Goal: Information Seeking & Learning: Learn about a topic

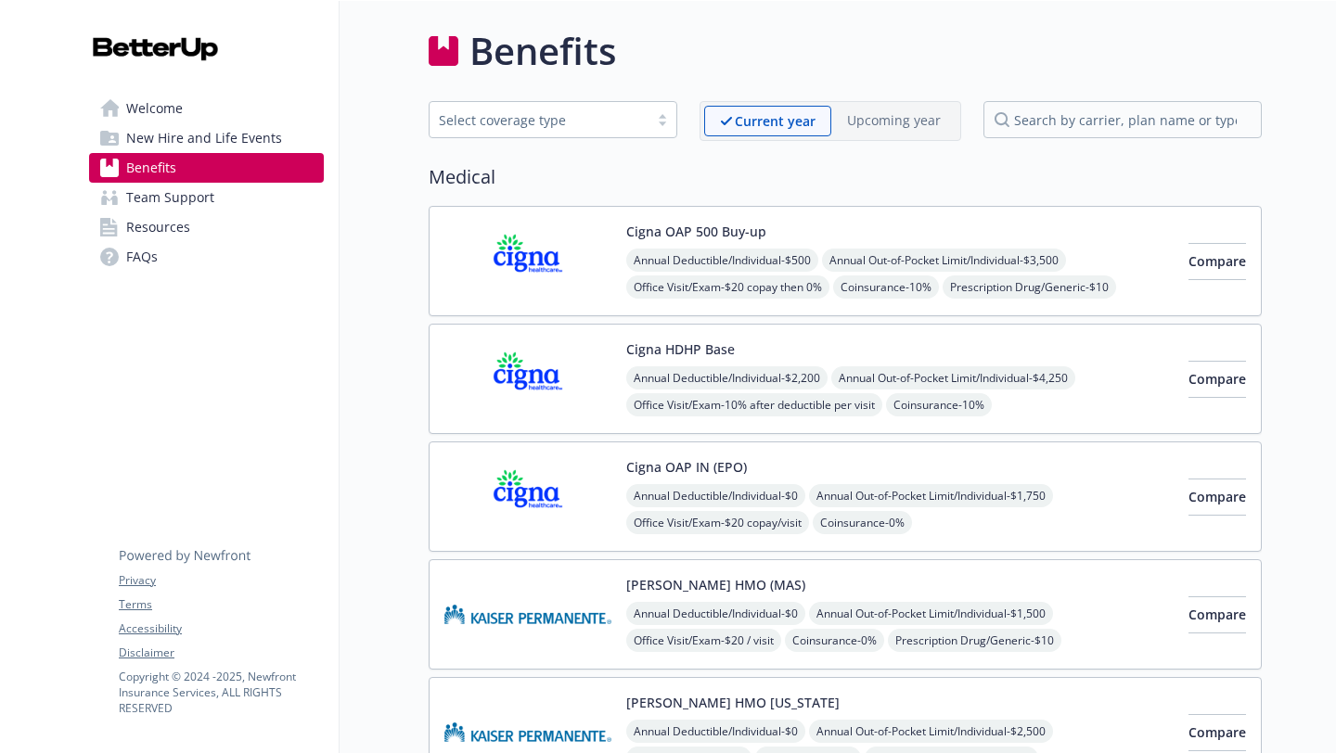
click at [231, 108] on link "Welcome" at bounding box center [206, 109] width 235 height 30
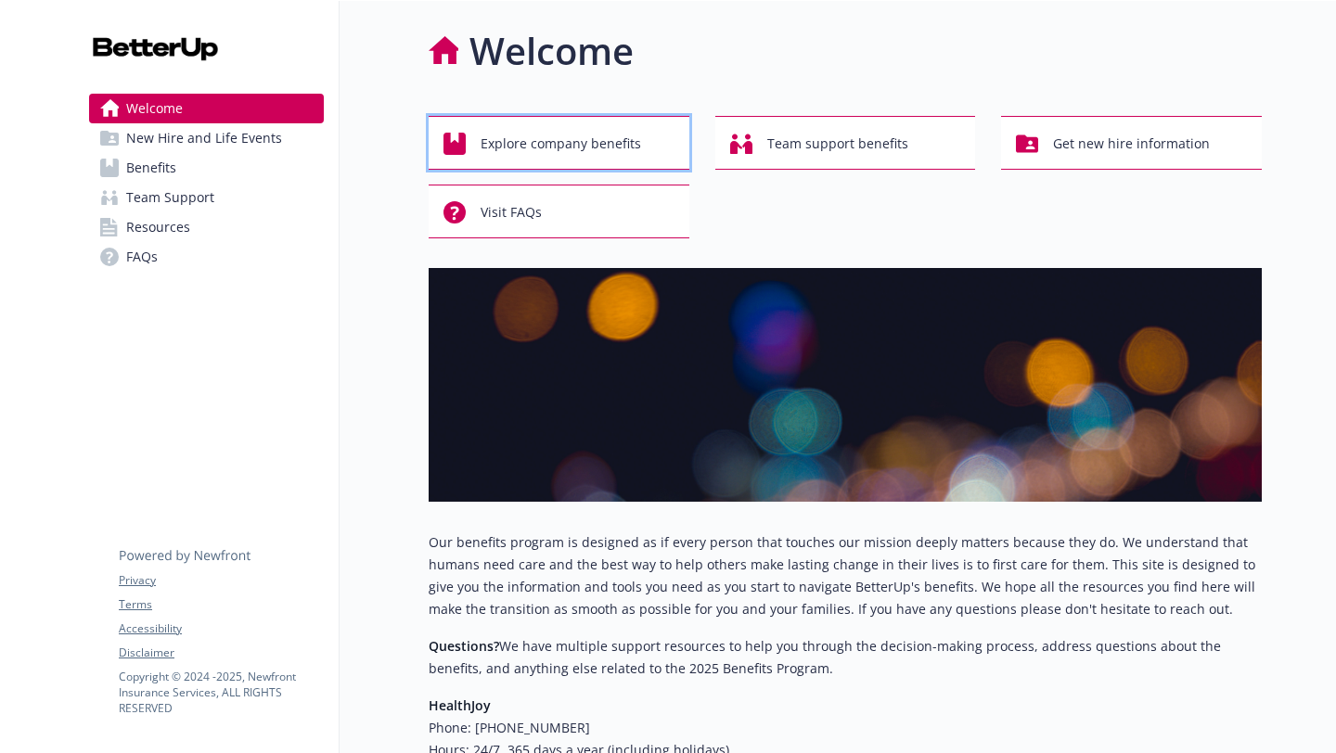
click at [656, 142] on div "Explore company benefits" at bounding box center [562, 143] width 237 height 35
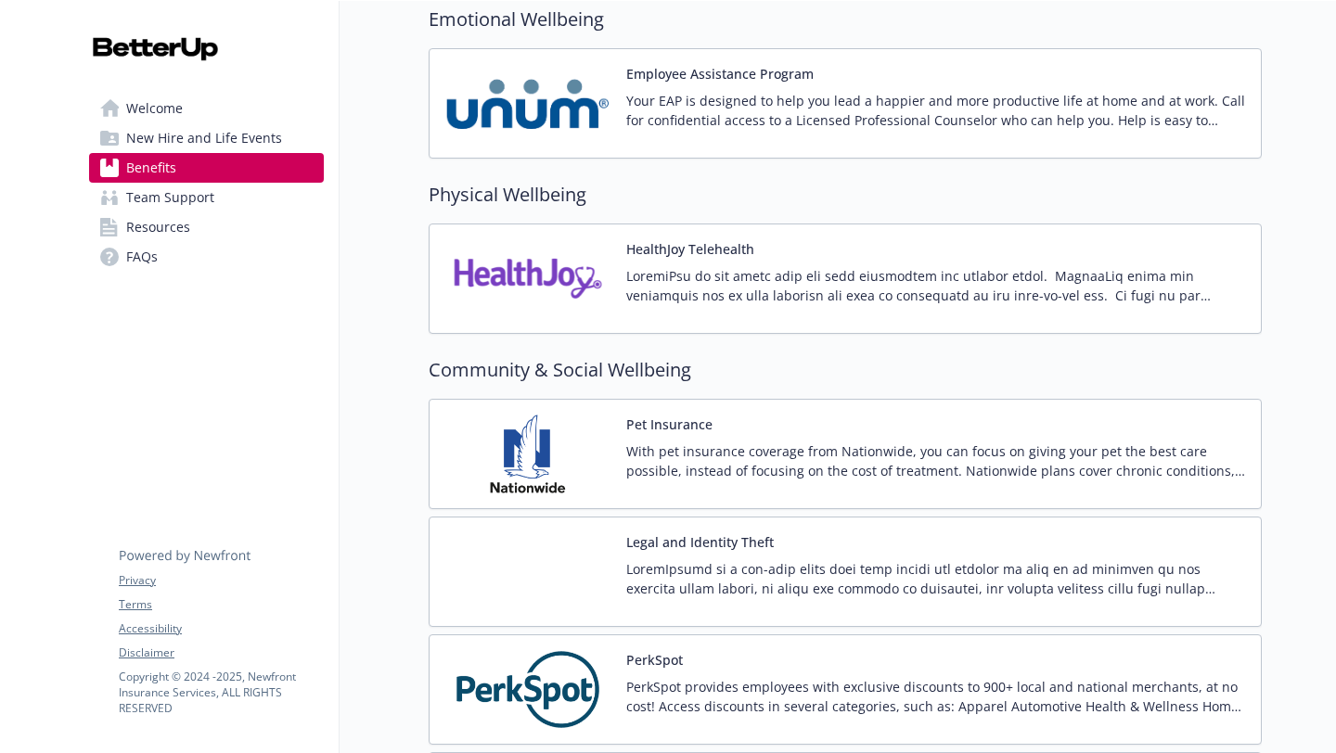
scroll to position [3574, 0]
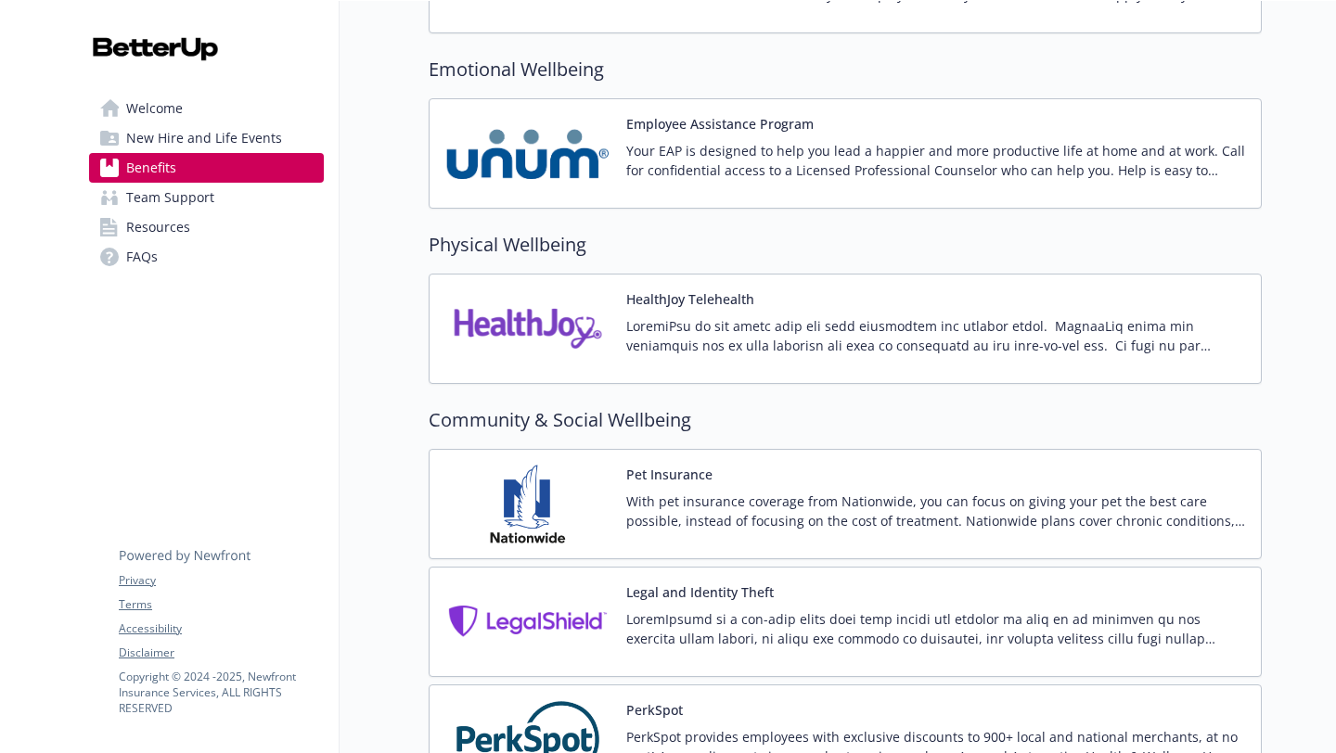
click at [698, 161] on p "Your EAP is designed to help you lead a happier and more productive life at hom…" at bounding box center [936, 160] width 620 height 39
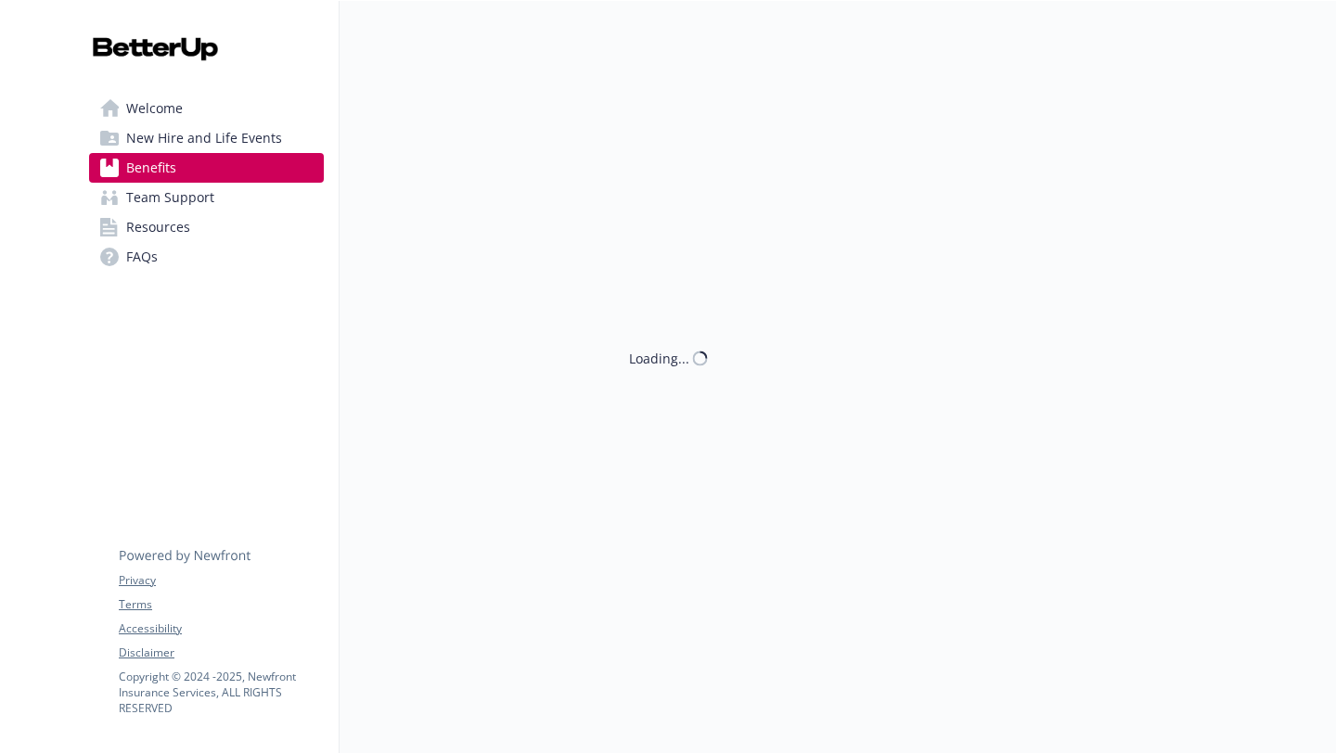
scroll to position [3574, 0]
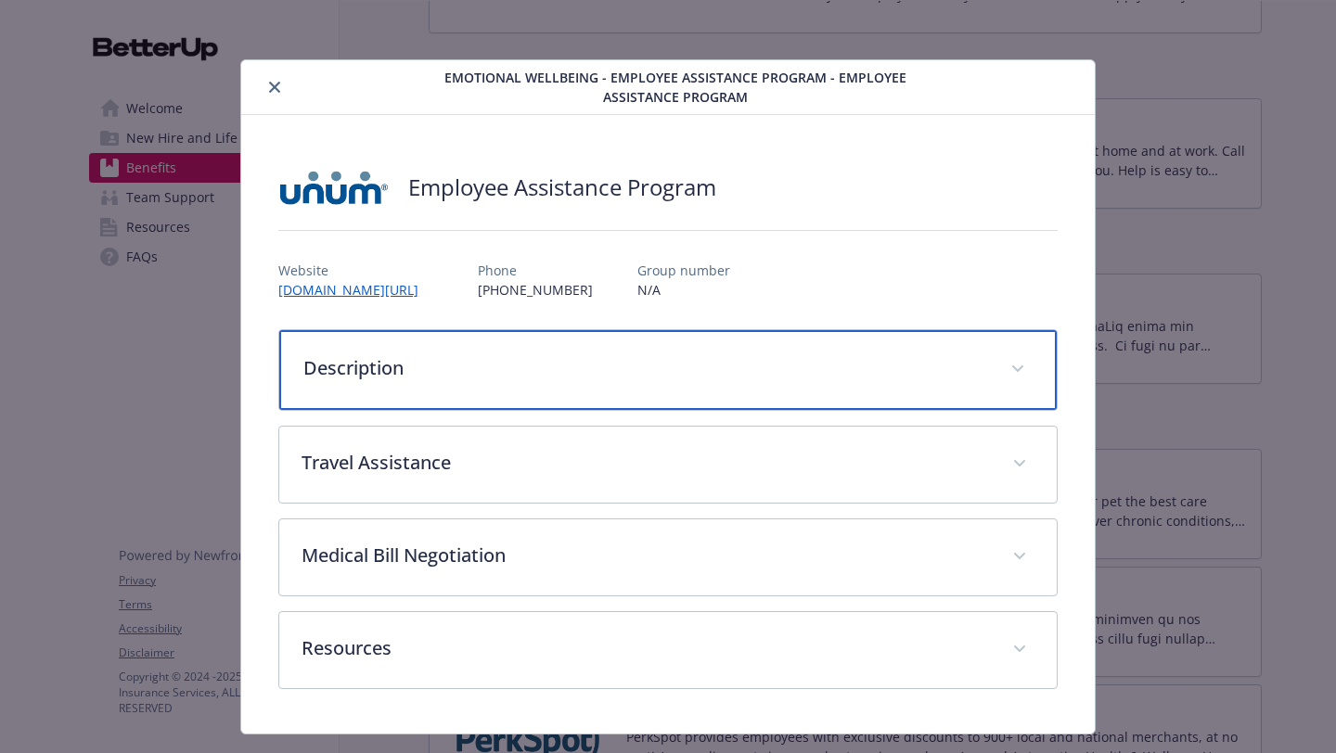
click at [553, 371] on p "Description" at bounding box center [645, 368] width 685 height 28
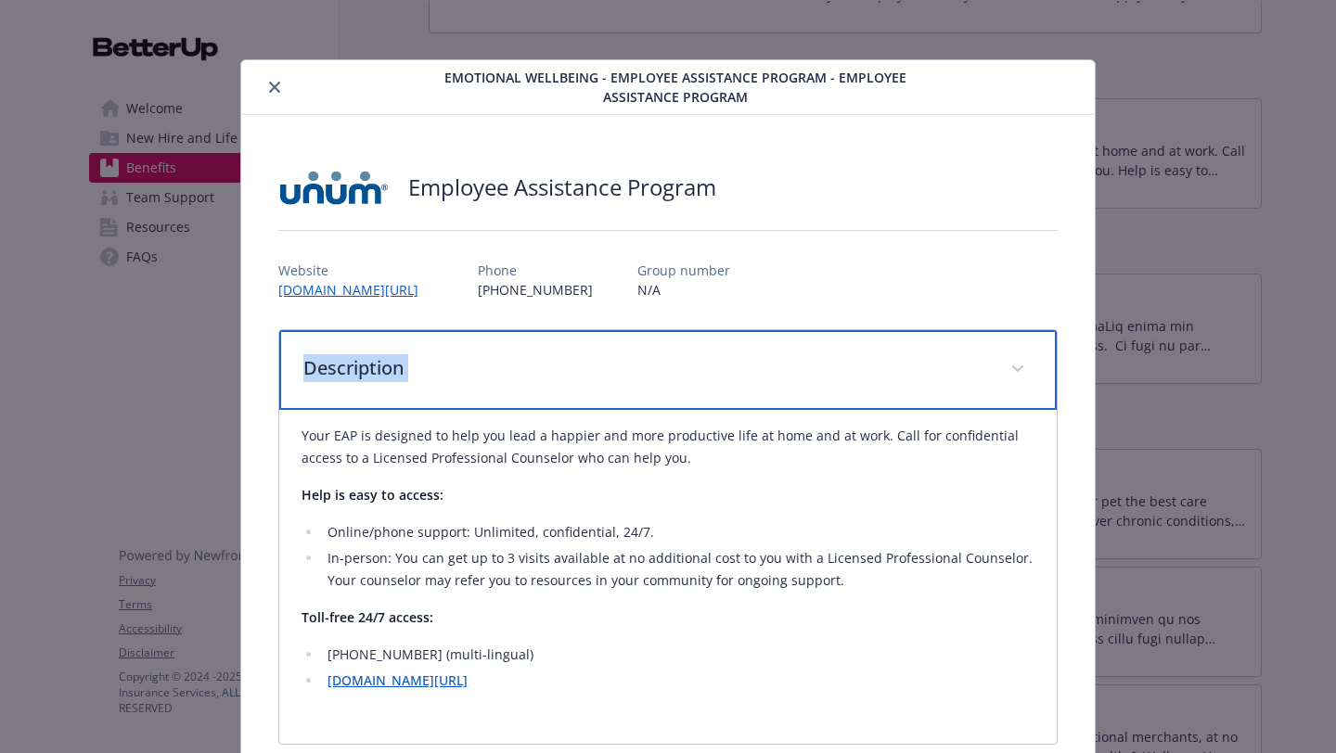
click at [553, 371] on p "Description" at bounding box center [645, 368] width 685 height 28
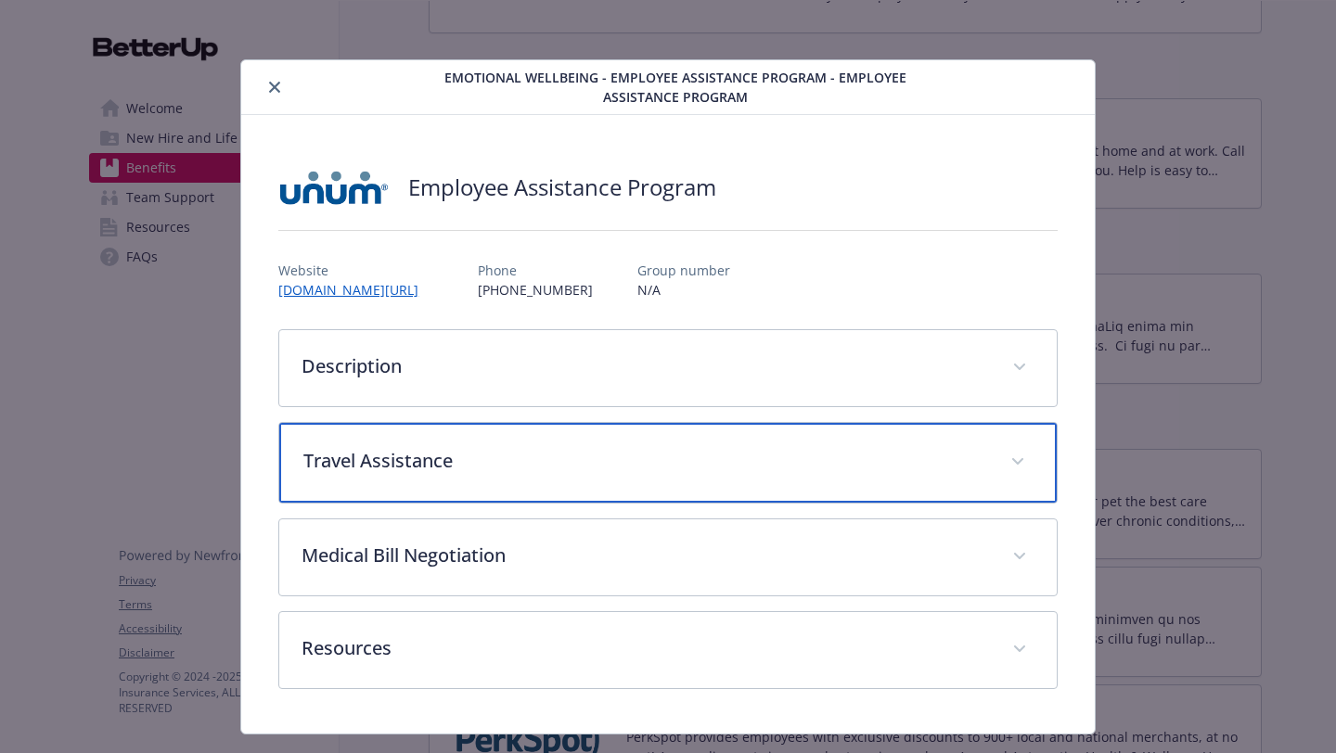
click at [535, 441] on div "Travel Assistance" at bounding box center [668, 463] width 778 height 80
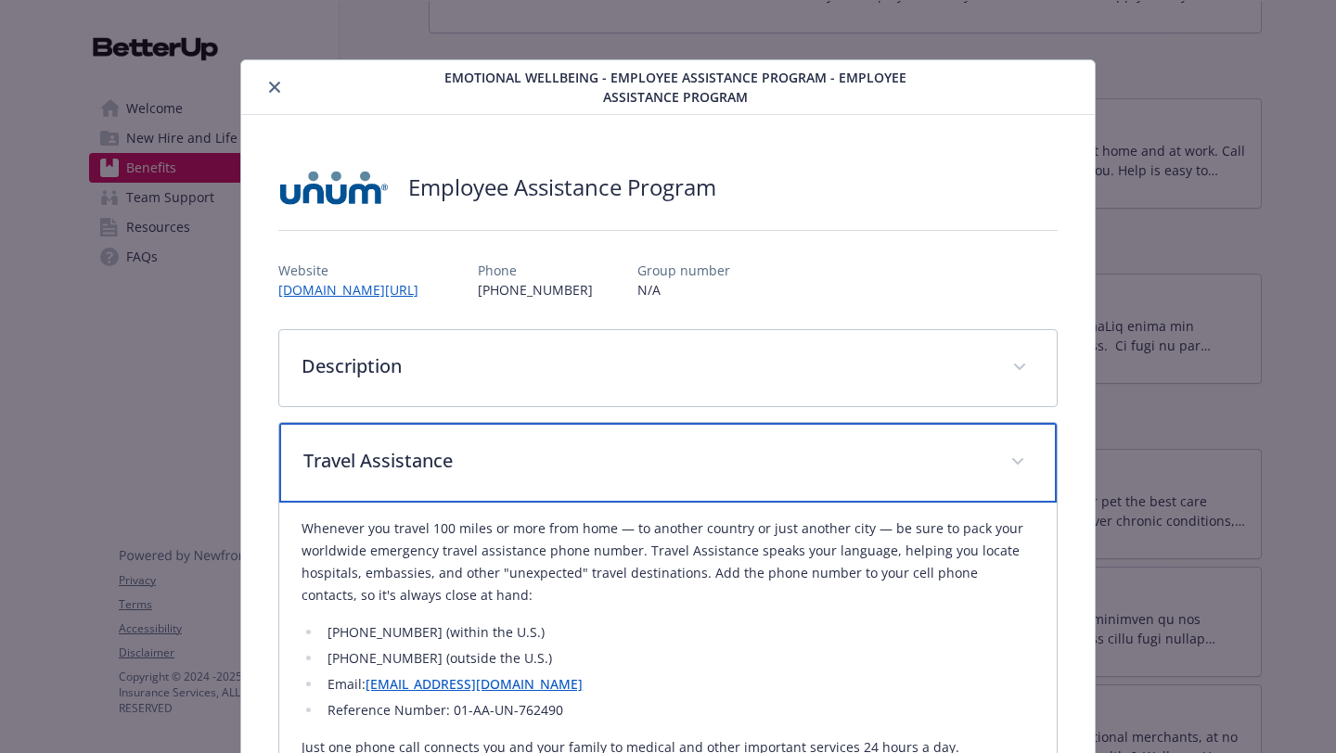
click at [535, 441] on div "Travel Assistance" at bounding box center [668, 463] width 778 height 80
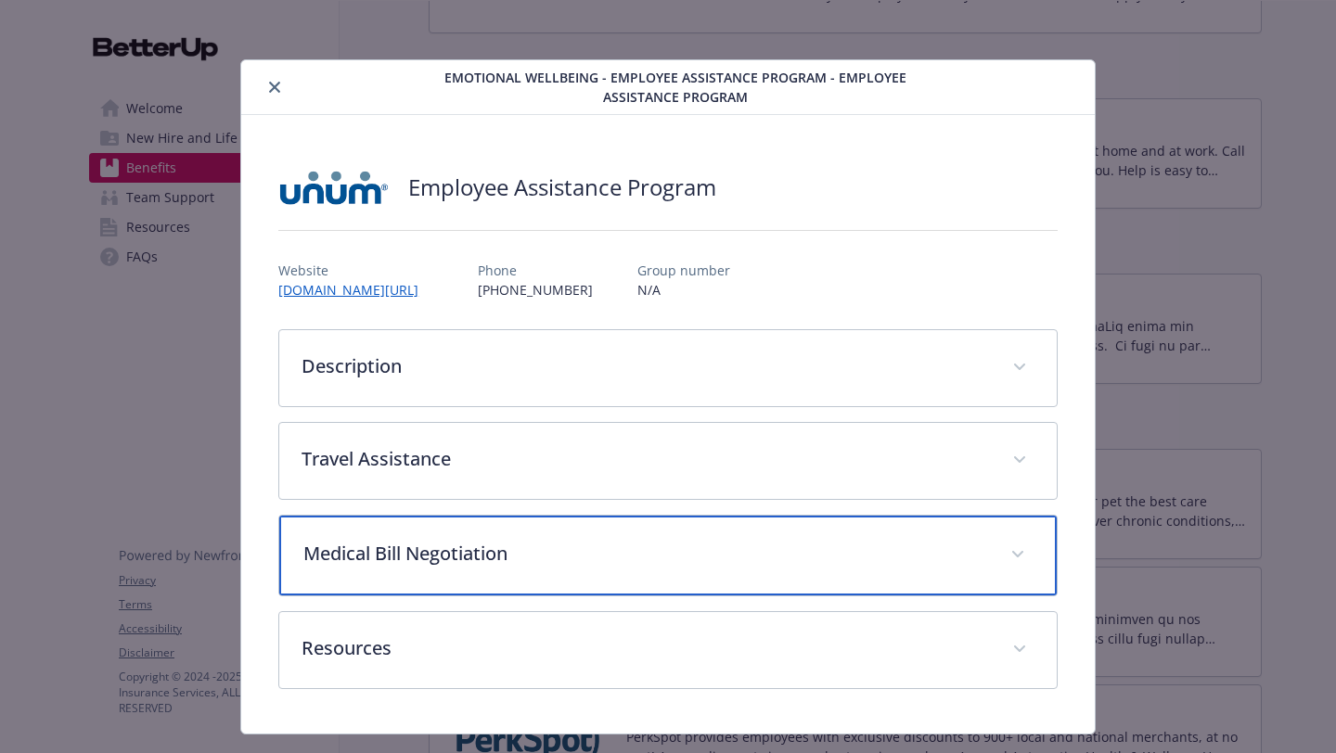
click at [508, 531] on div "Medical Bill Negotiation" at bounding box center [668, 556] width 778 height 80
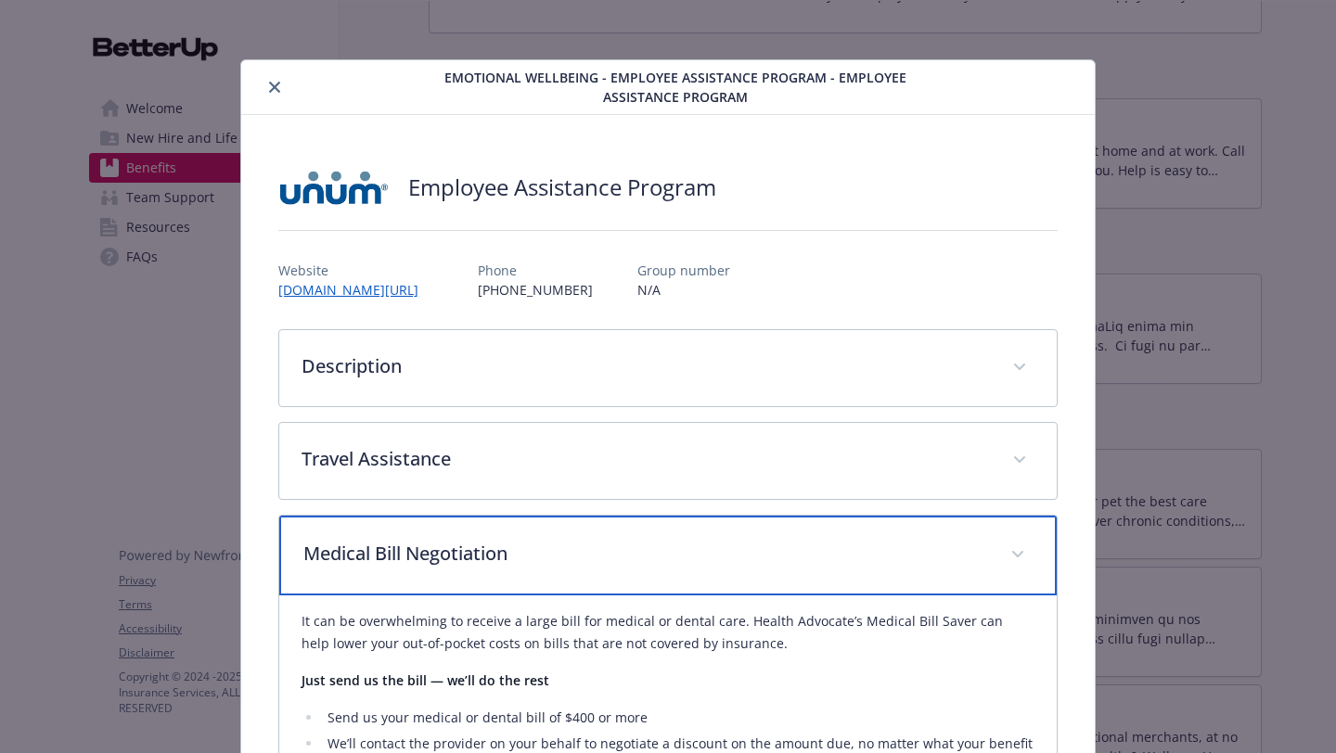
click at [508, 531] on div "Medical Bill Negotiation" at bounding box center [668, 556] width 778 height 80
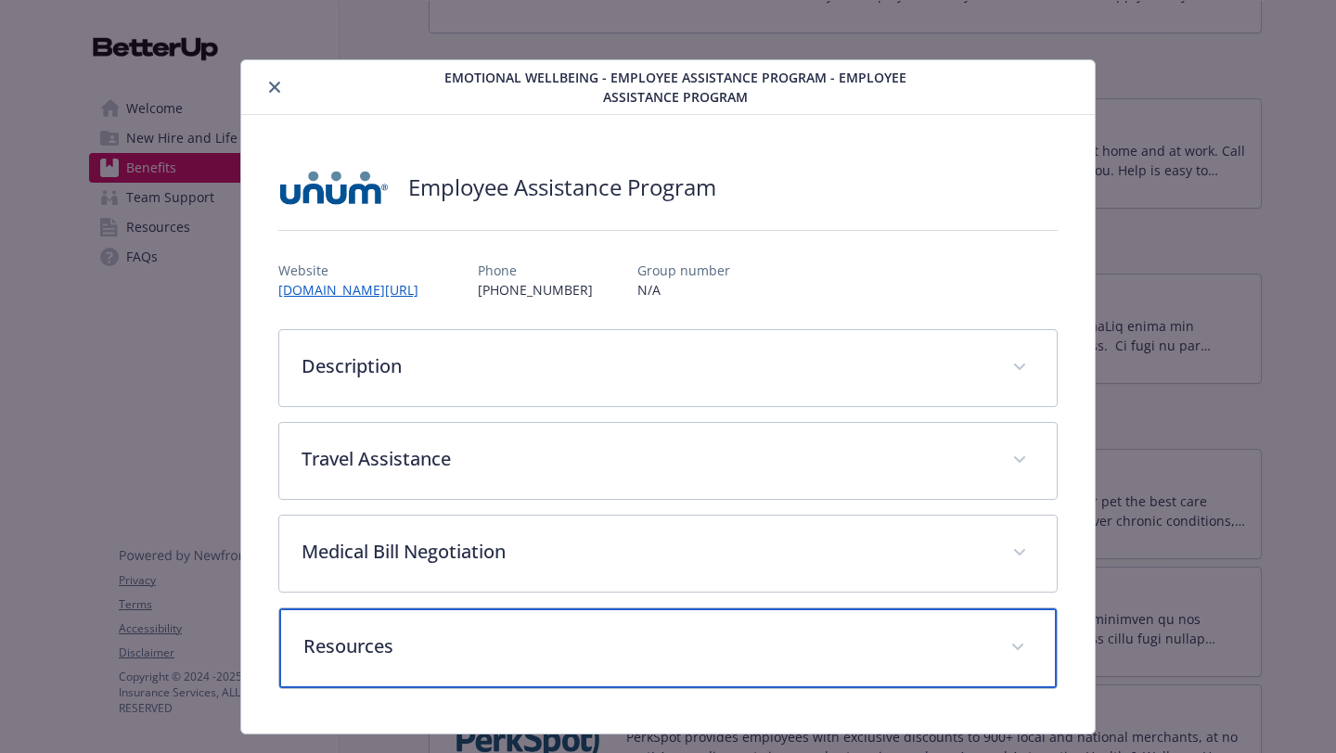
click at [472, 647] on p "Resources" at bounding box center [645, 647] width 685 height 28
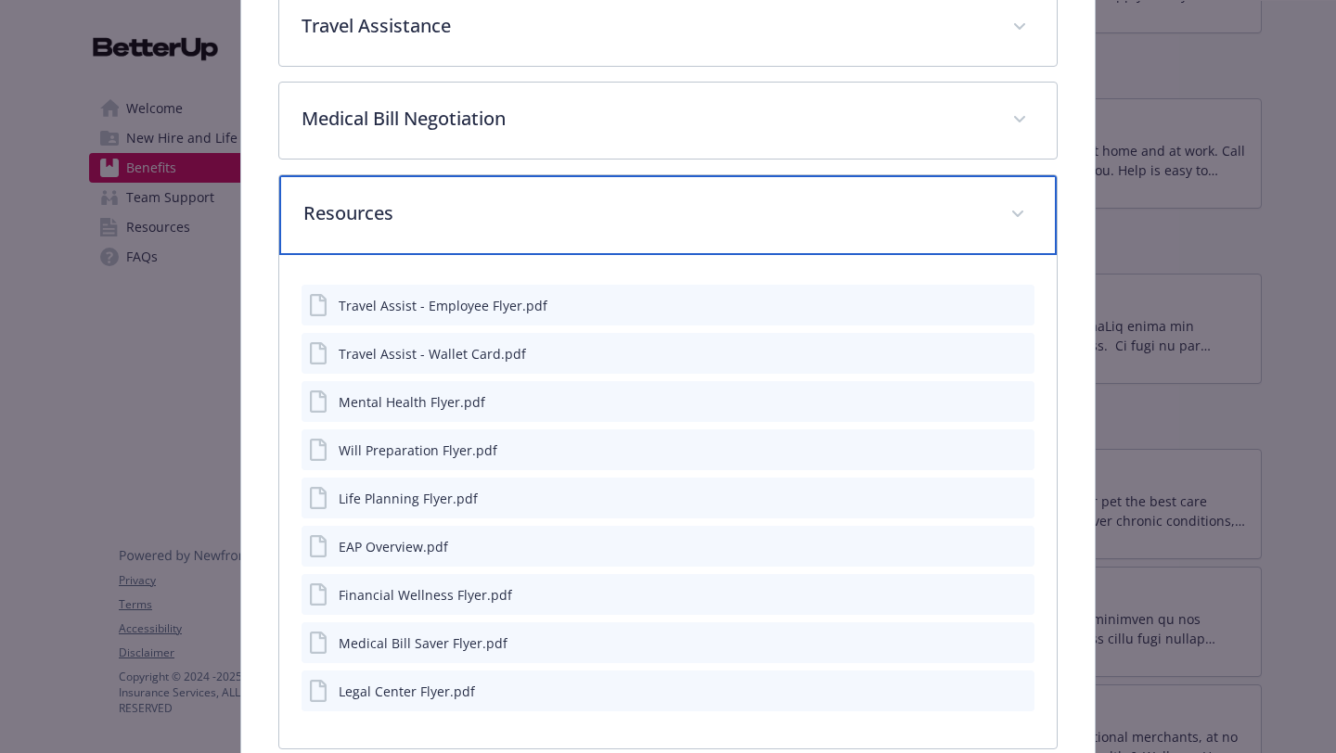
scroll to position [534, 0]
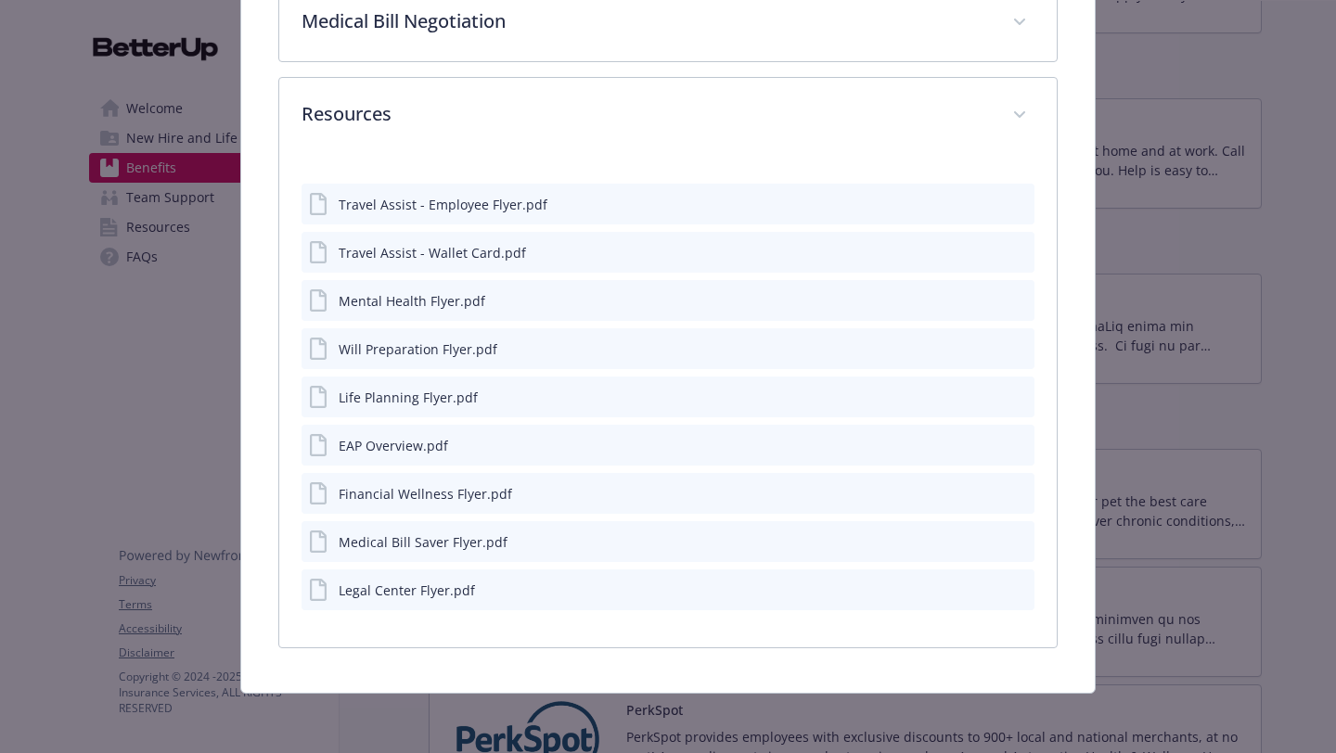
click at [408, 445] on div "EAP Overview.pdf" at bounding box center [393, 445] width 109 height 19
click at [979, 443] on icon "download file" at bounding box center [986, 444] width 15 height 15
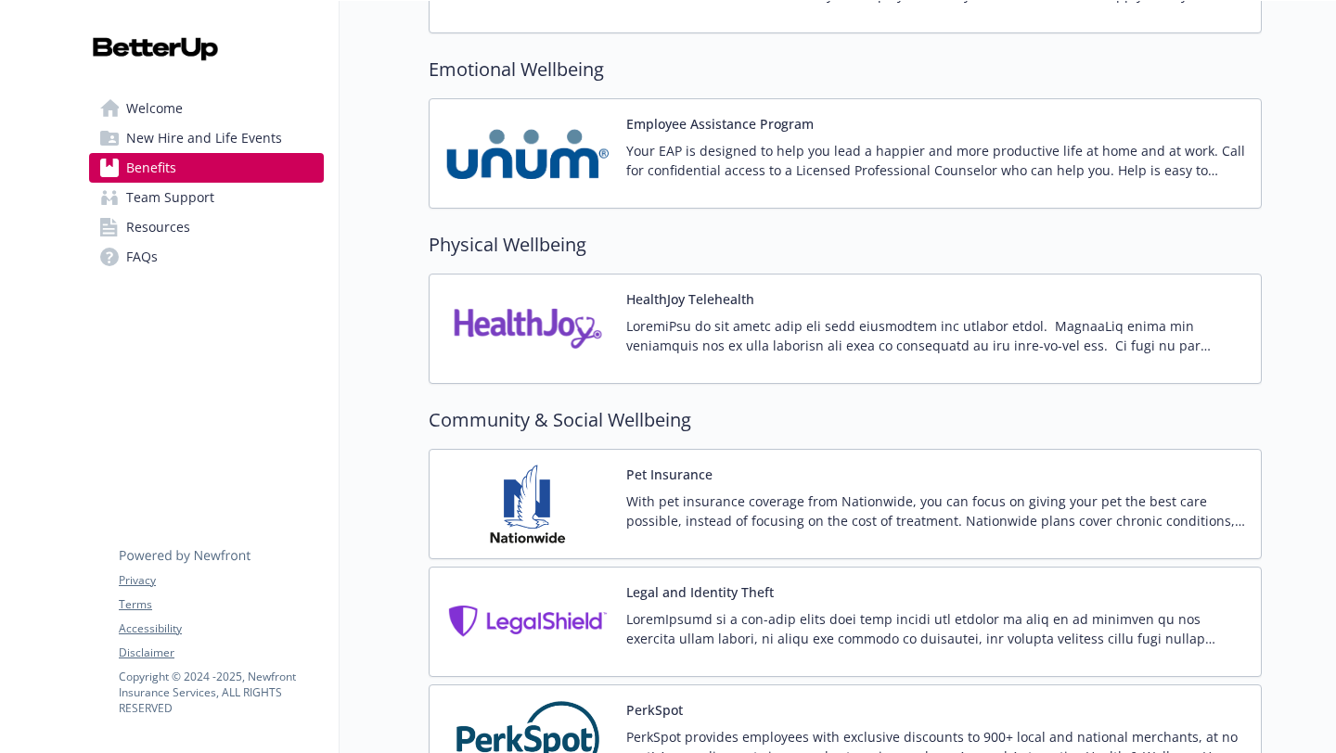
click at [998, 72] on h2 "Emotional Wellbeing" at bounding box center [845, 70] width 833 height 28
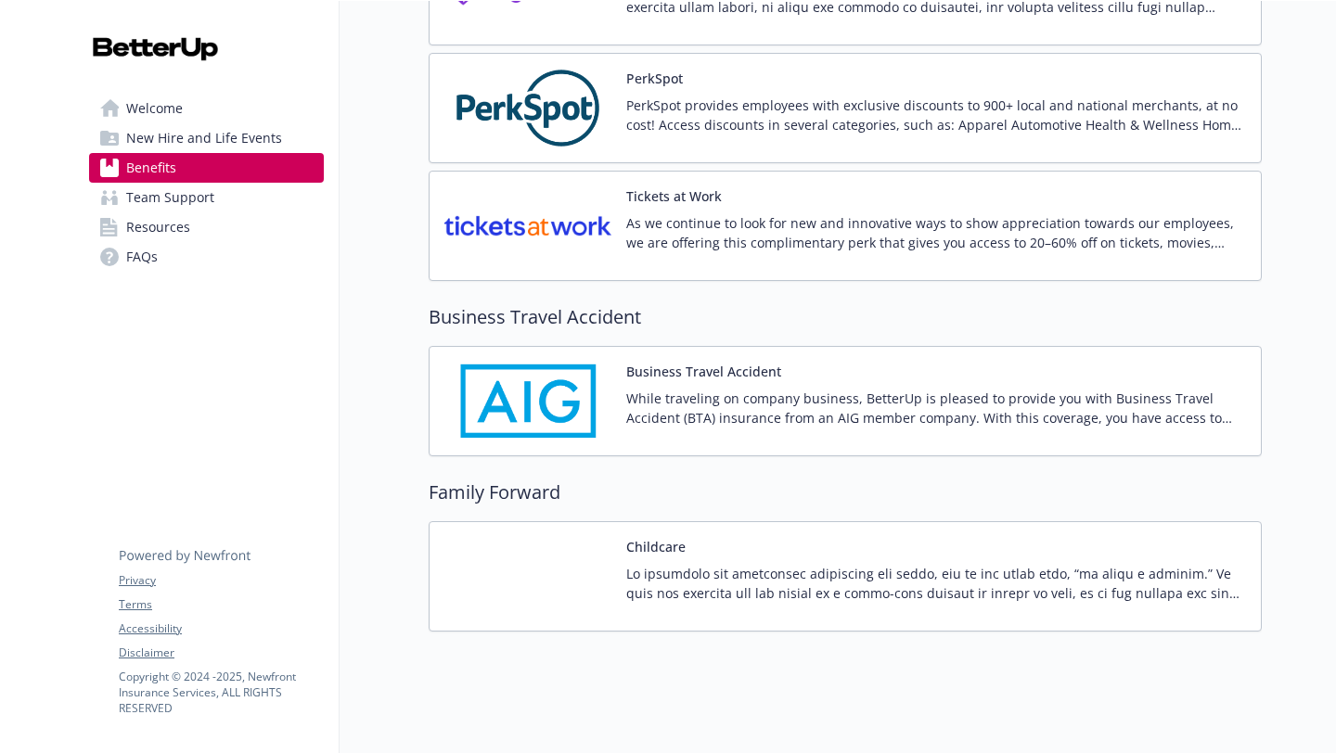
scroll to position [4232, 0]
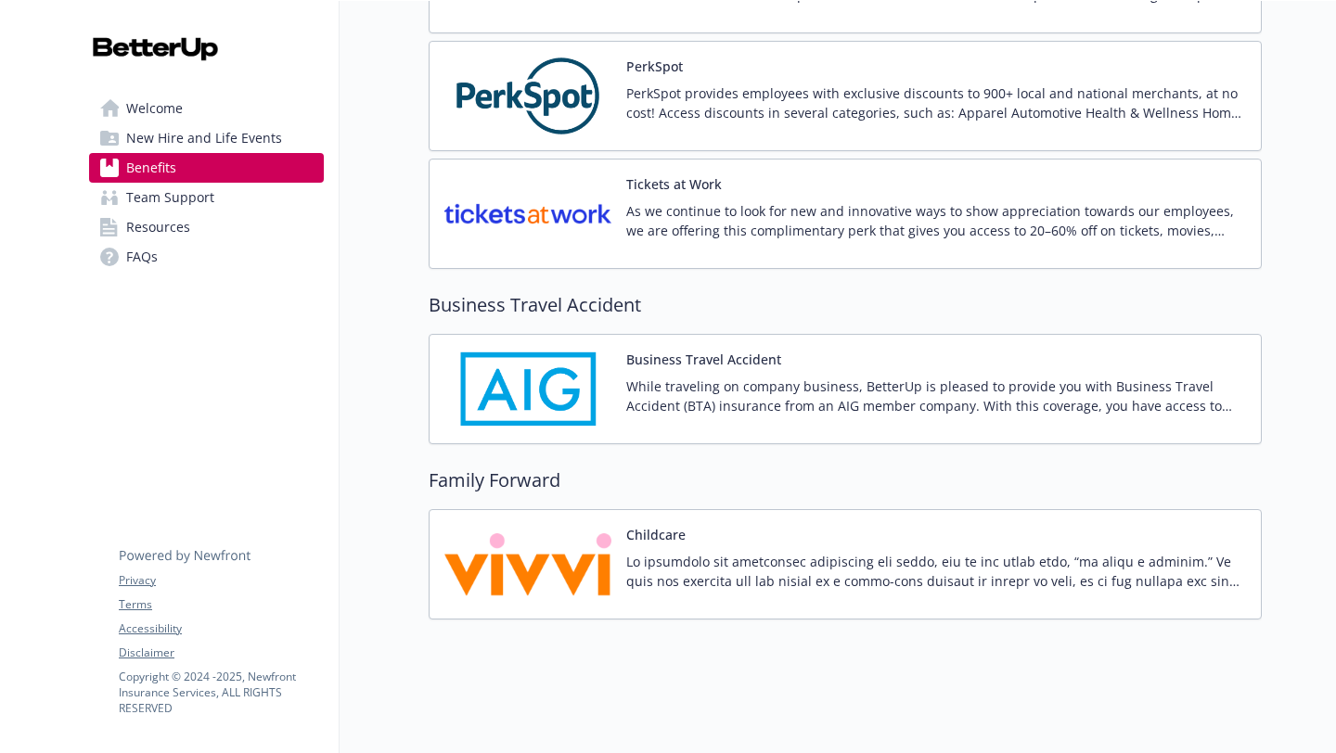
click at [807, 561] on p at bounding box center [936, 571] width 620 height 39
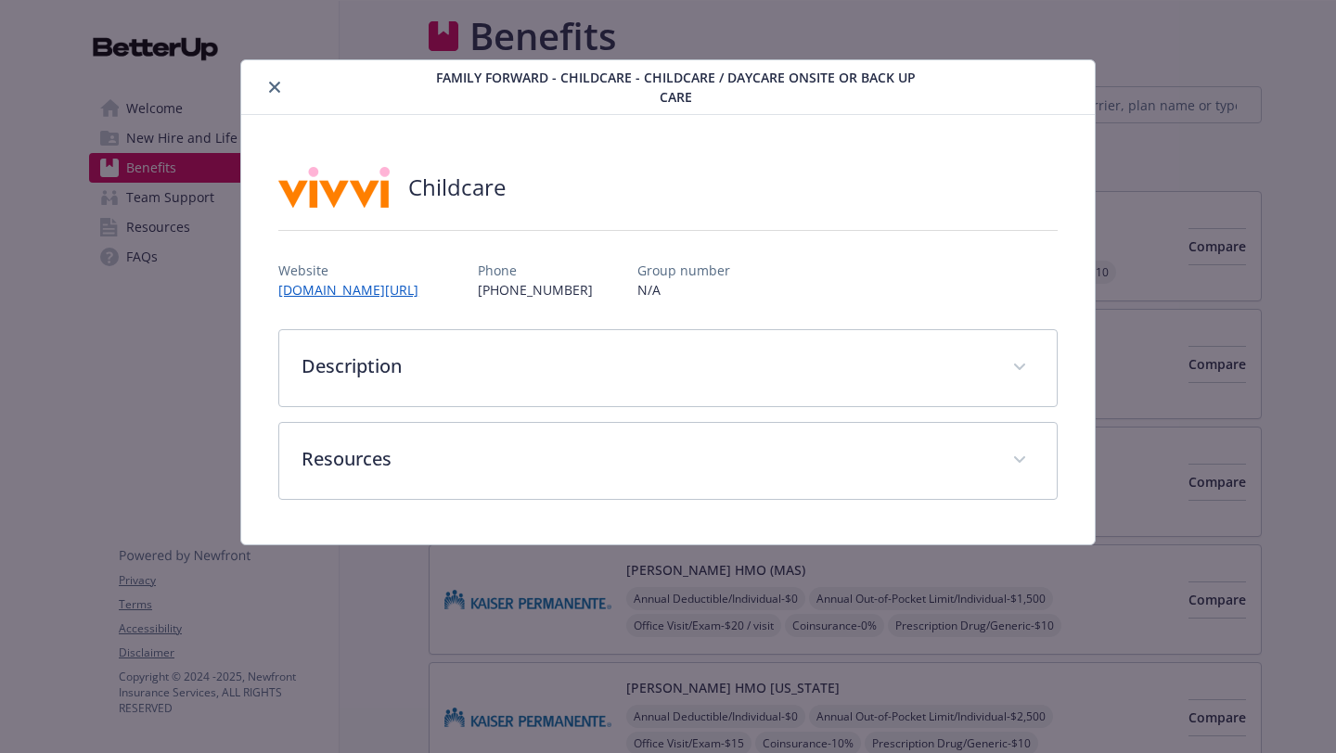
scroll to position [4232, 0]
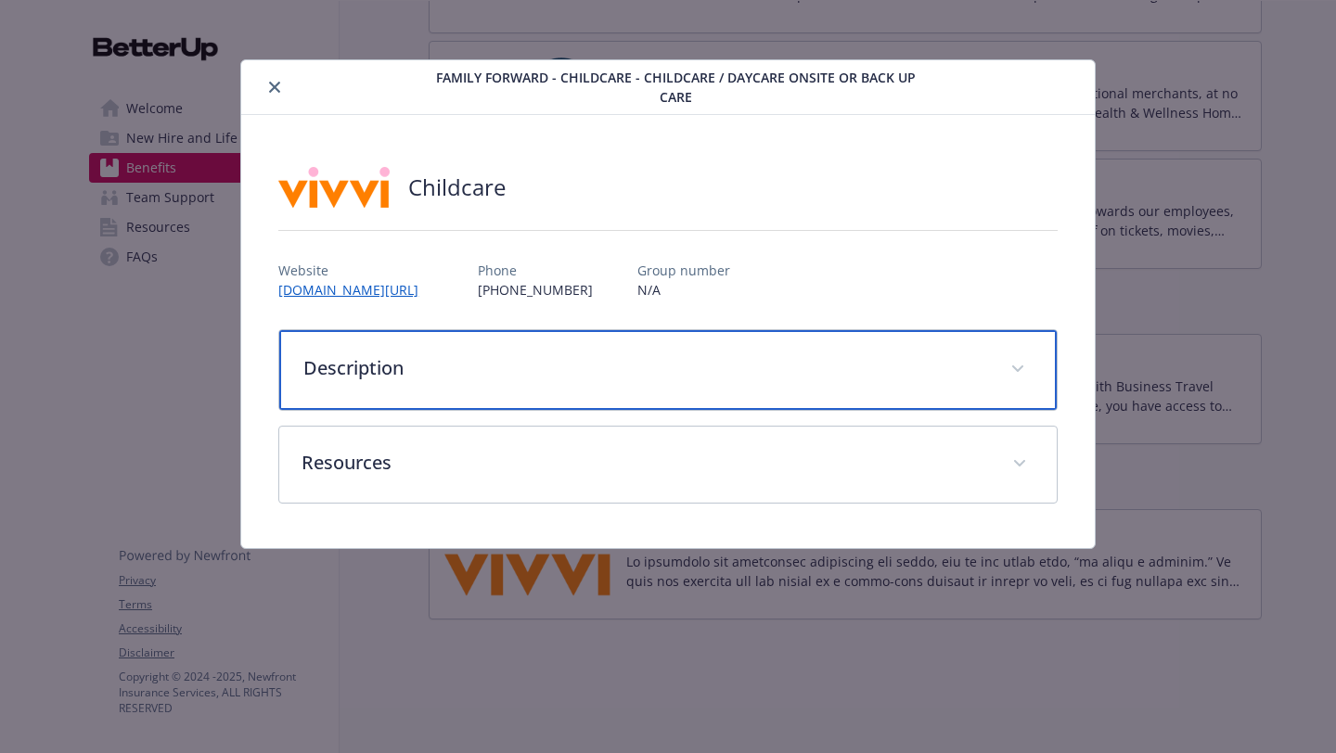
click at [637, 361] on p "Description" at bounding box center [645, 368] width 685 height 28
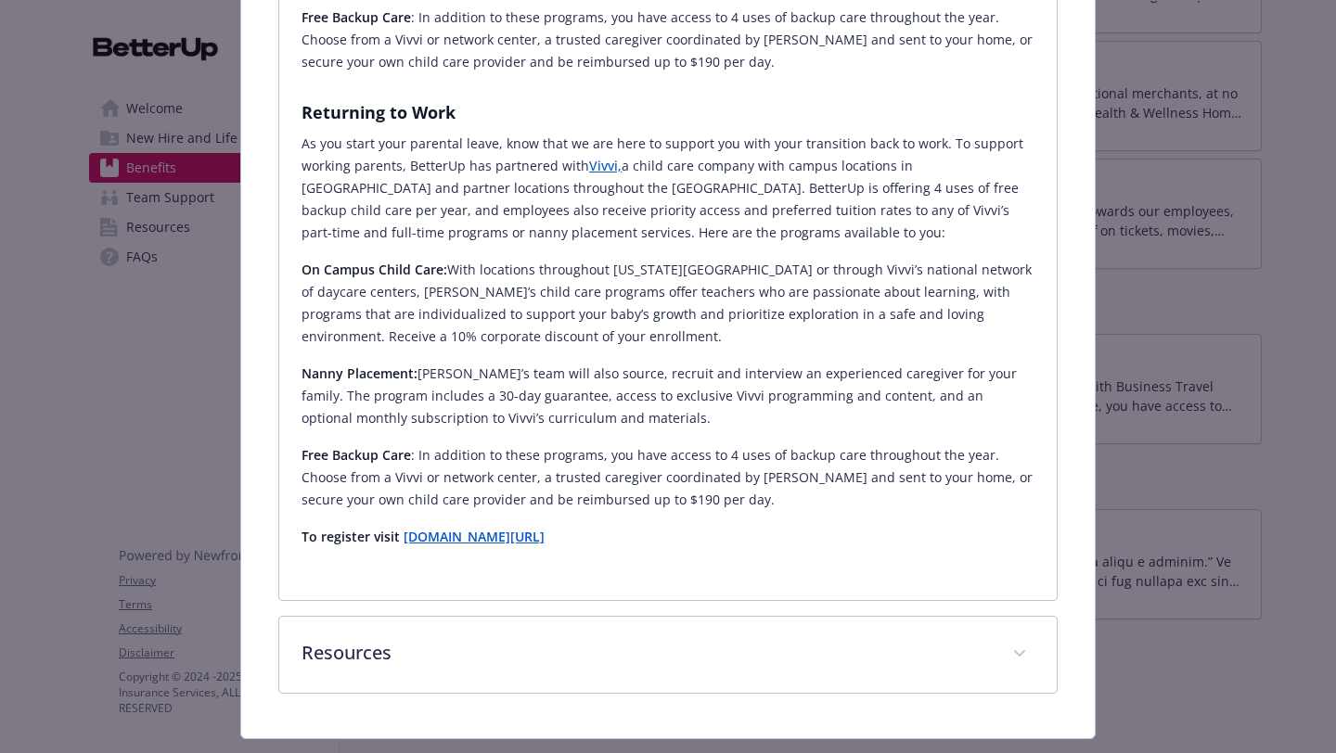
scroll to position [1407, 0]
